Goal: Find specific page/section: Find specific page/section

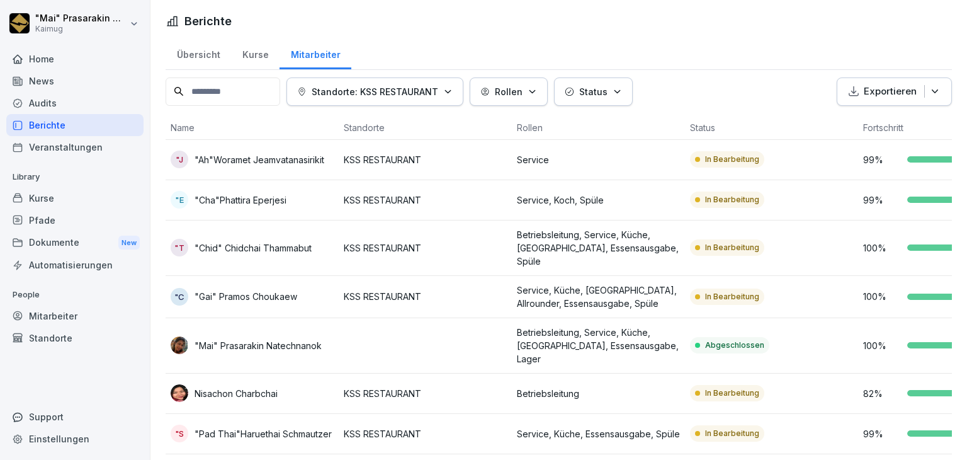
click at [186, 54] on div "Übersicht" at bounding box center [198, 53] width 65 height 32
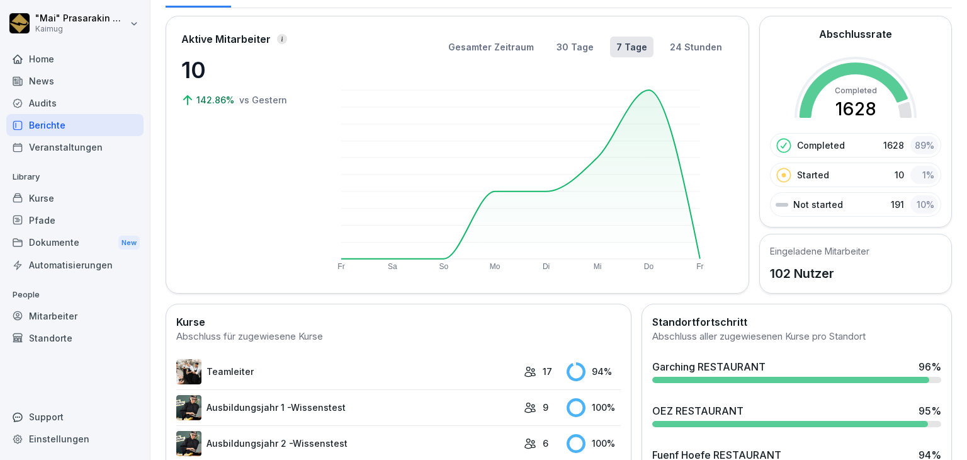
scroll to position [315, 0]
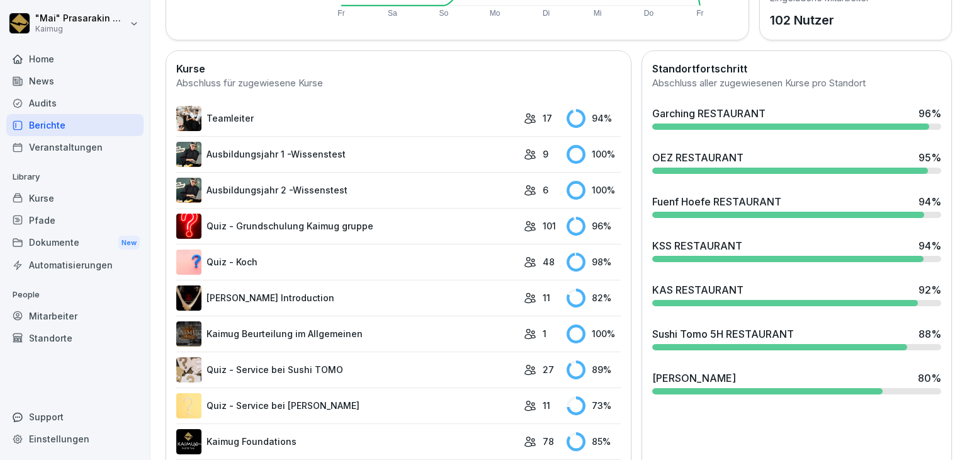
click at [821, 300] on div at bounding box center [785, 303] width 266 height 6
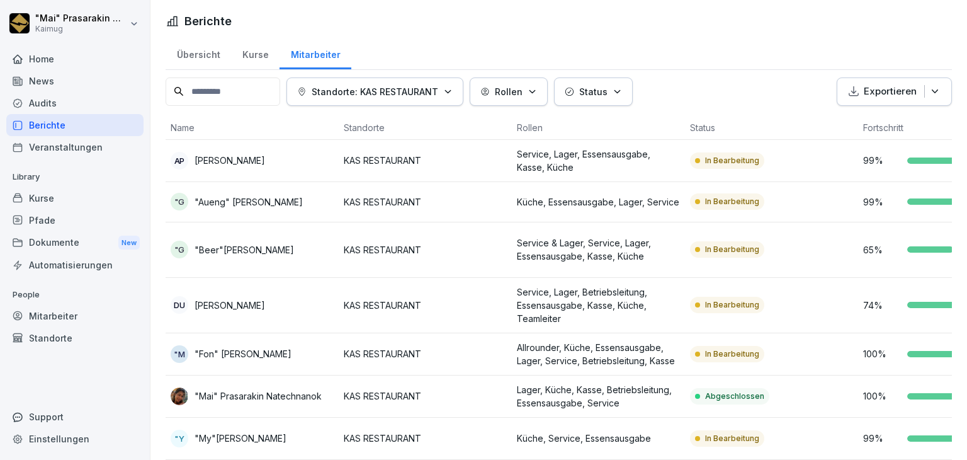
click at [207, 59] on div "Übersicht" at bounding box center [198, 53] width 65 height 32
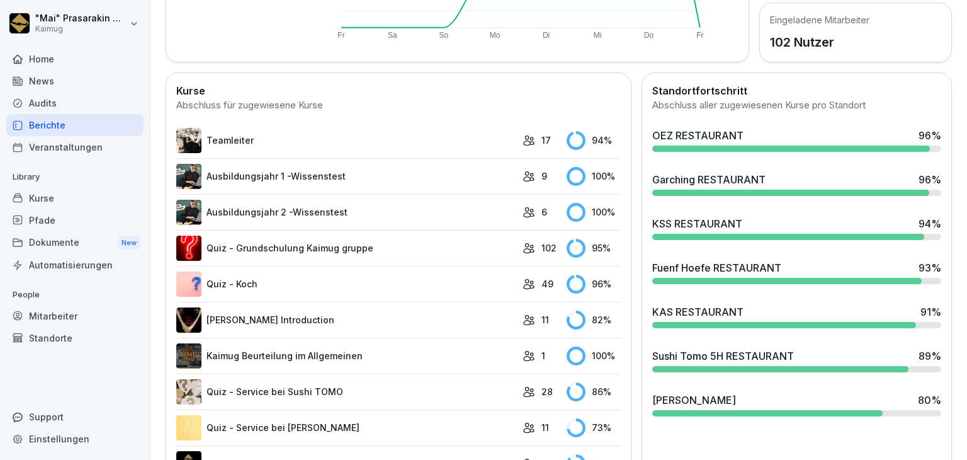
scroll to position [315, 0]
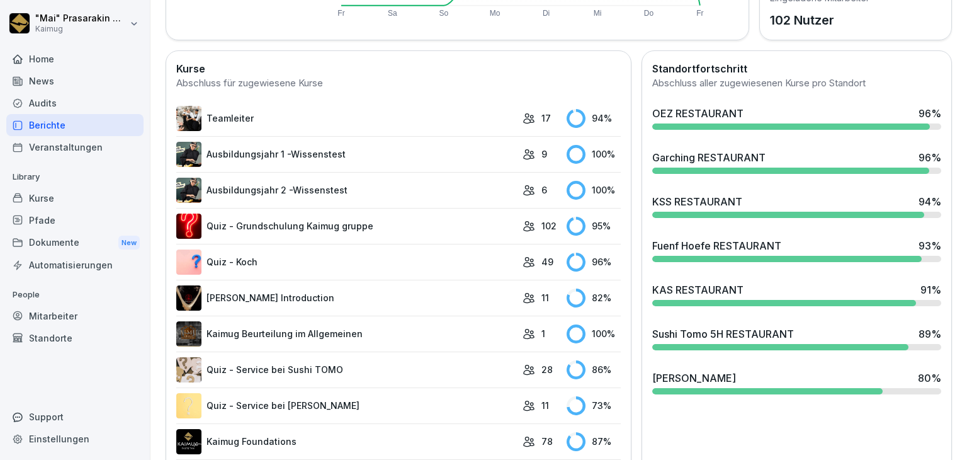
click at [686, 329] on div "Sushi Tomo 5H RESTAURANT" at bounding box center [723, 333] width 142 height 15
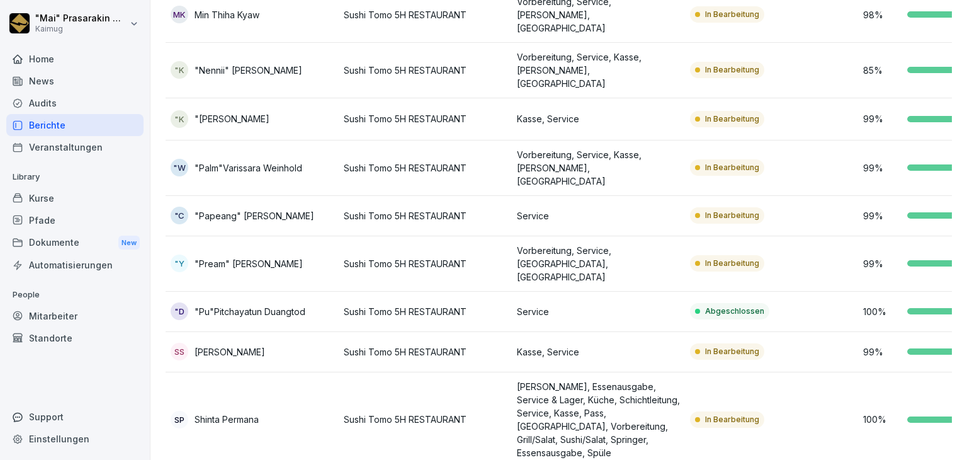
scroll to position [665, 0]
